Goal: Task Accomplishment & Management: Use online tool/utility

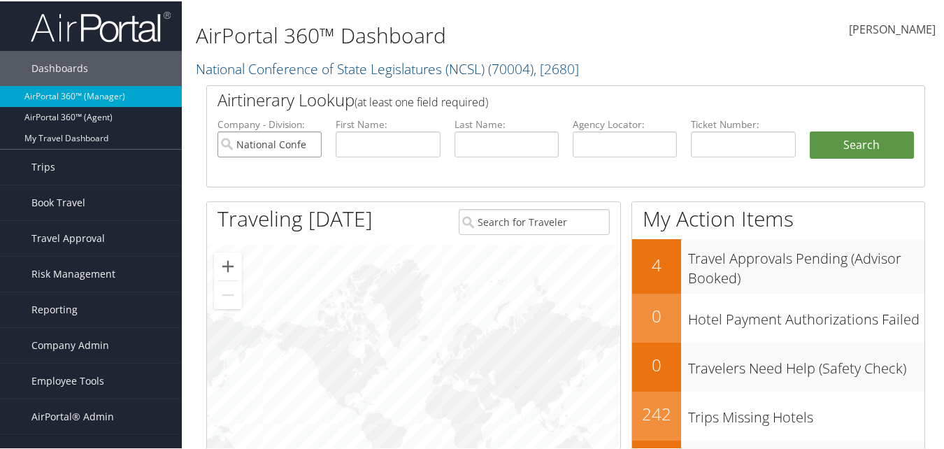
click at [308, 144] on input "National Conference of State Legislatures (NCSL)" at bounding box center [269, 143] width 104 height 26
click at [388, 143] on input "text" at bounding box center [388, 143] width 104 height 26
click at [460, 141] on input "text" at bounding box center [506, 143] width 104 height 26
type input "van eerden"
click at [810, 130] on button "Search" at bounding box center [862, 144] width 104 height 28
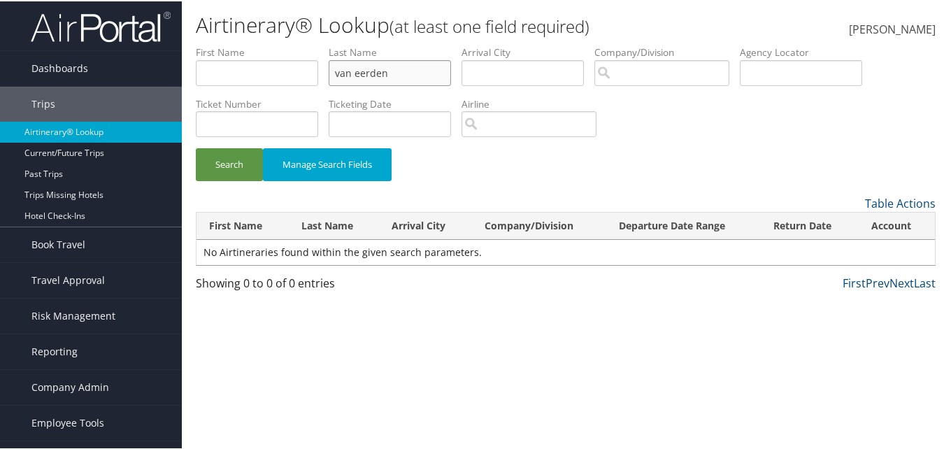
drag, startPoint x: 403, startPoint y: 74, endPoint x: 319, endPoint y: 68, distance: 84.8
click at [319, 44] on ul "First Name Last Name van eerden Departure City Arrival City Company/Division Ai…" at bounding box center [566, 44] width 740 height 0
click at [683, 66] on input "search" at bounding box center [661, 72] width 135 height 26
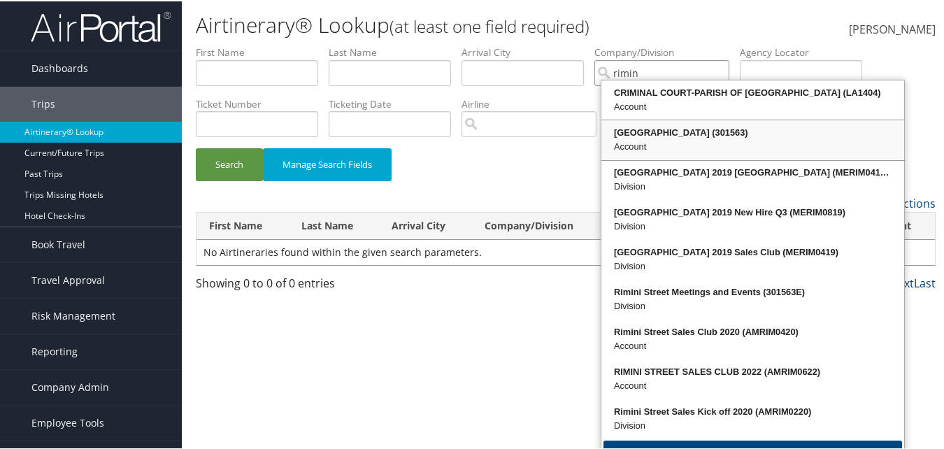
click at [654, 124] on div "Rimini Street (301563)" at bounding box center [752, 131] width 299 height 14
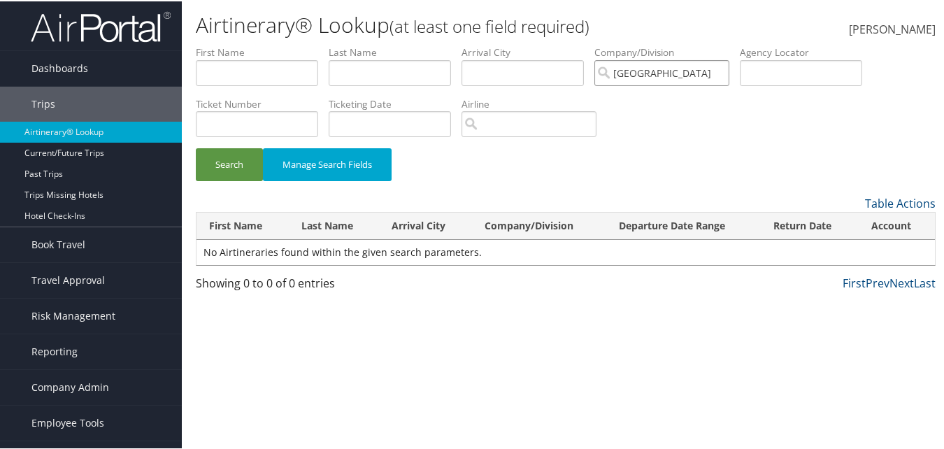
type input "[GEOGRAPHIC_DATA]"
click at [355, 74] on input "text" at bounding box center [390, 72] width 122 height 26
click at [246, 166] on button "Search" at bounding box center [229, 163] width 67 height 33
click at [361, 74] on input "van eeeden" at bounding box center [390, 72] width 122 height 26
type input "van eeden"
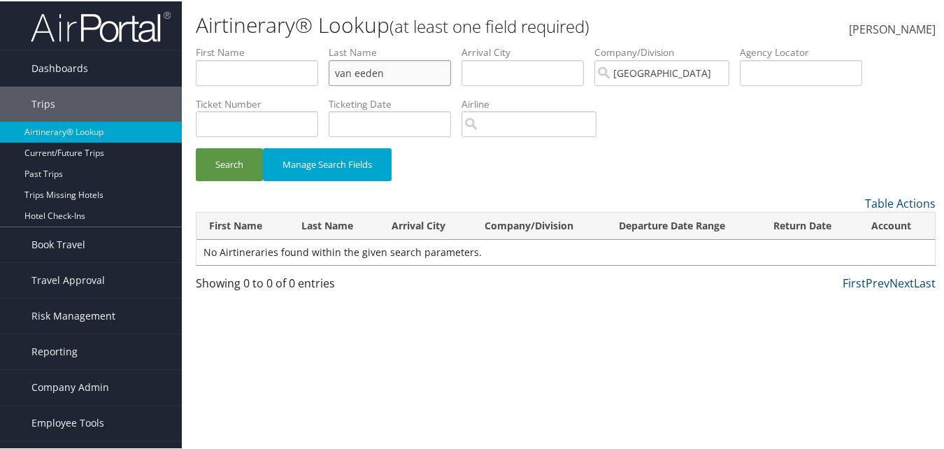
click at [196, 147] on button "Search" at bounding box center [229, 163] width 67 height 33
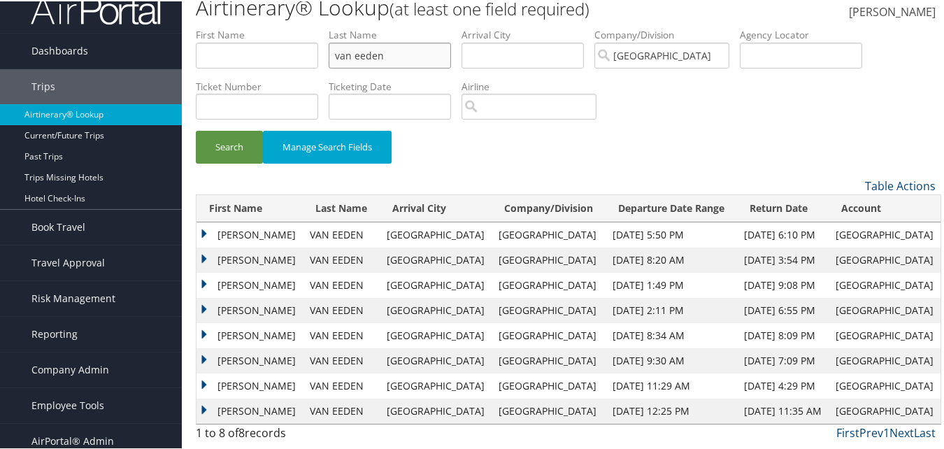
scroll to position [27, 0]
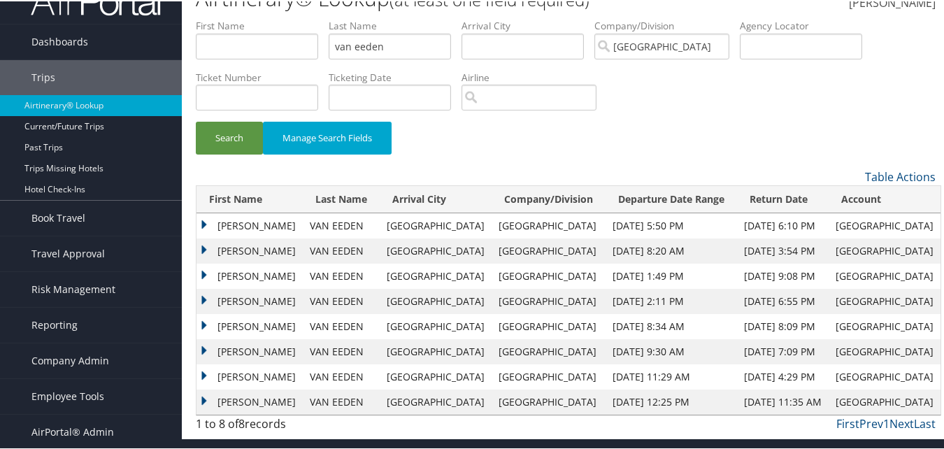
click at [201, 220] on td "JACOBUS SAREL" at bounding box center [249, 224] width 106 height 25
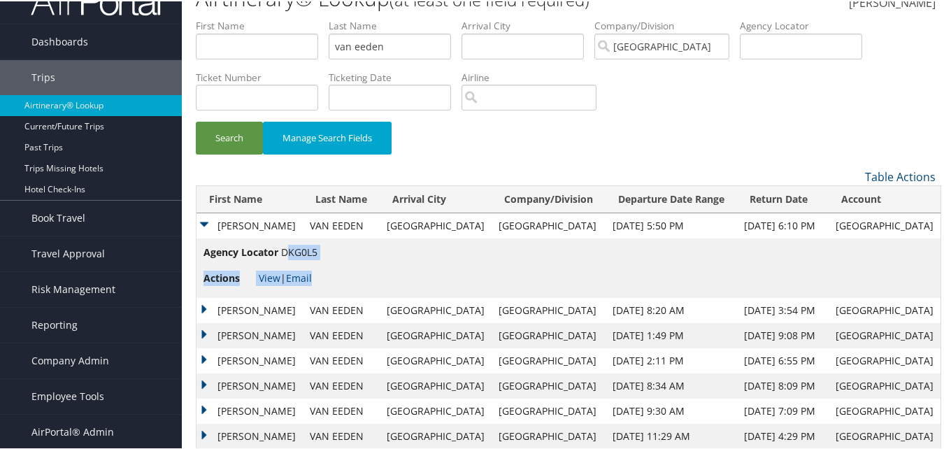
drag, startPoint x: 321, startPoint y: 252, endPoint x: 289, endPoint y: 254, distance: 32.2
click at [289, 254] on td "Agency Locator DKG0L5 Actions View | Email" at bounding box center [568, 266] width 744 height 59
click at [289, 254] on span "DKG0L5" at bounding box center [299, 250] width 36 height 13
drag, startPoint x: 282, startPoint y: 252, endPoint x: 317, endPoint y: 252, distance: 35.0
click at [317, 252] on span "DKG0L5" at bounding box center [299, 250] width 36 height 13
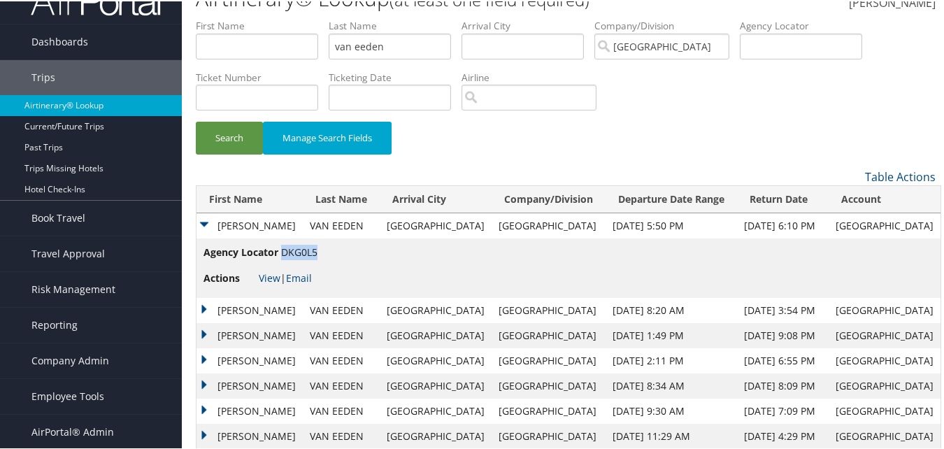
copy span "DKG0L5"
